Goal: Find specific page/section: Find specific page/section

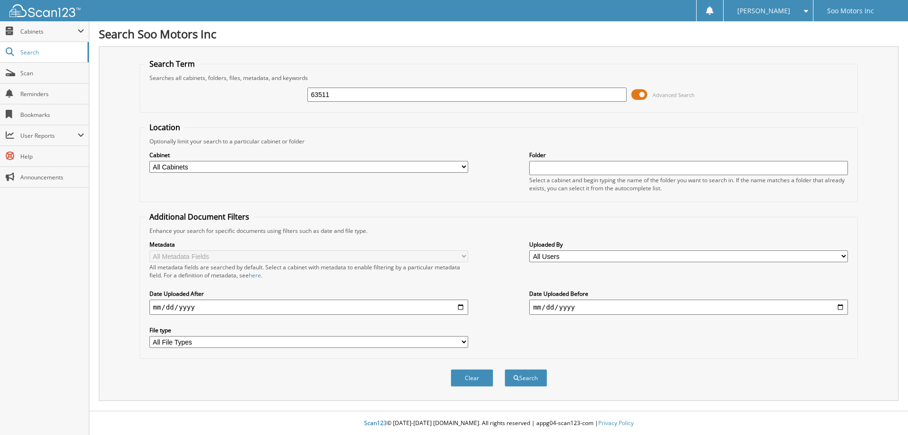
type input "63511"
click at [641, 95] on span at bounding box center [639, 94] width 16 height 14
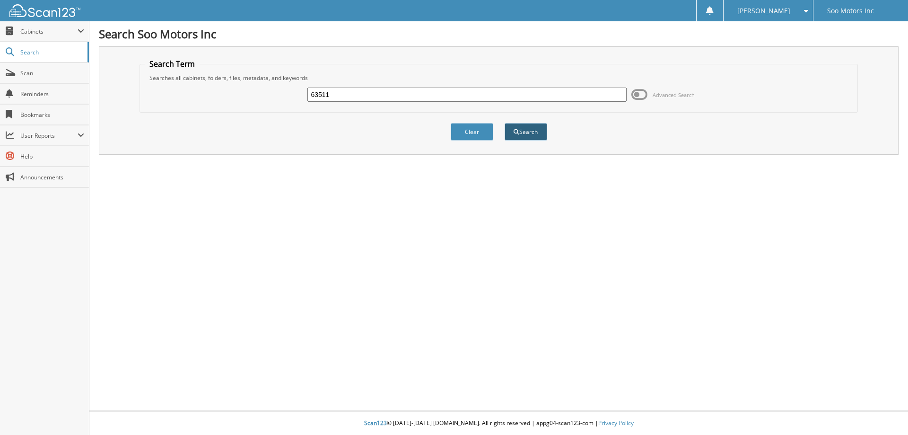
click at [523, 133] on button "Search" at bounding box center [525, 131] width 43 height 17
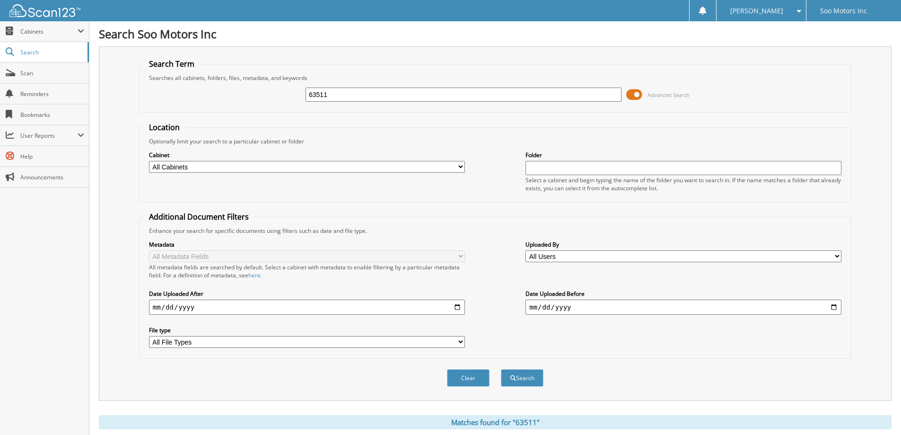
click at [631, 91] on span at bounding box center [634, 94] width 16 height 14
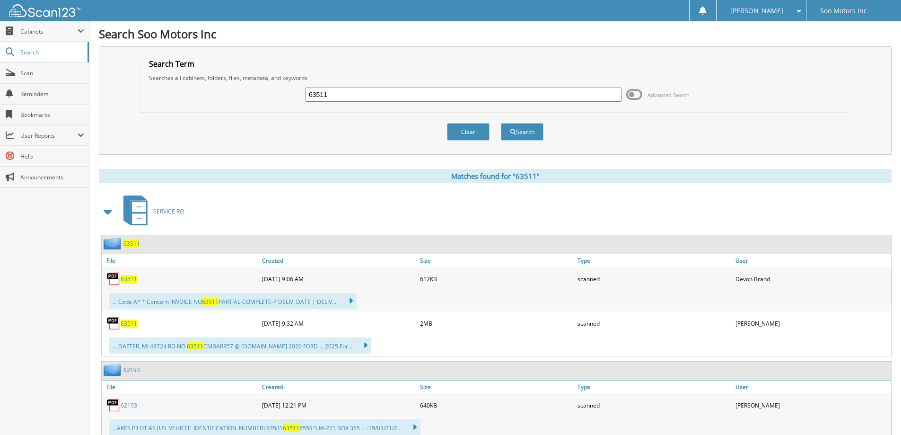
click at [134, 276] on span "63511" at bounding box center [129, 279] width 17 height 8
click at [125, 319] on span "63511" at bounding box center [129, 323] width 17 height 8
